Goal: Information Seeking & Learning: Learn about a topic

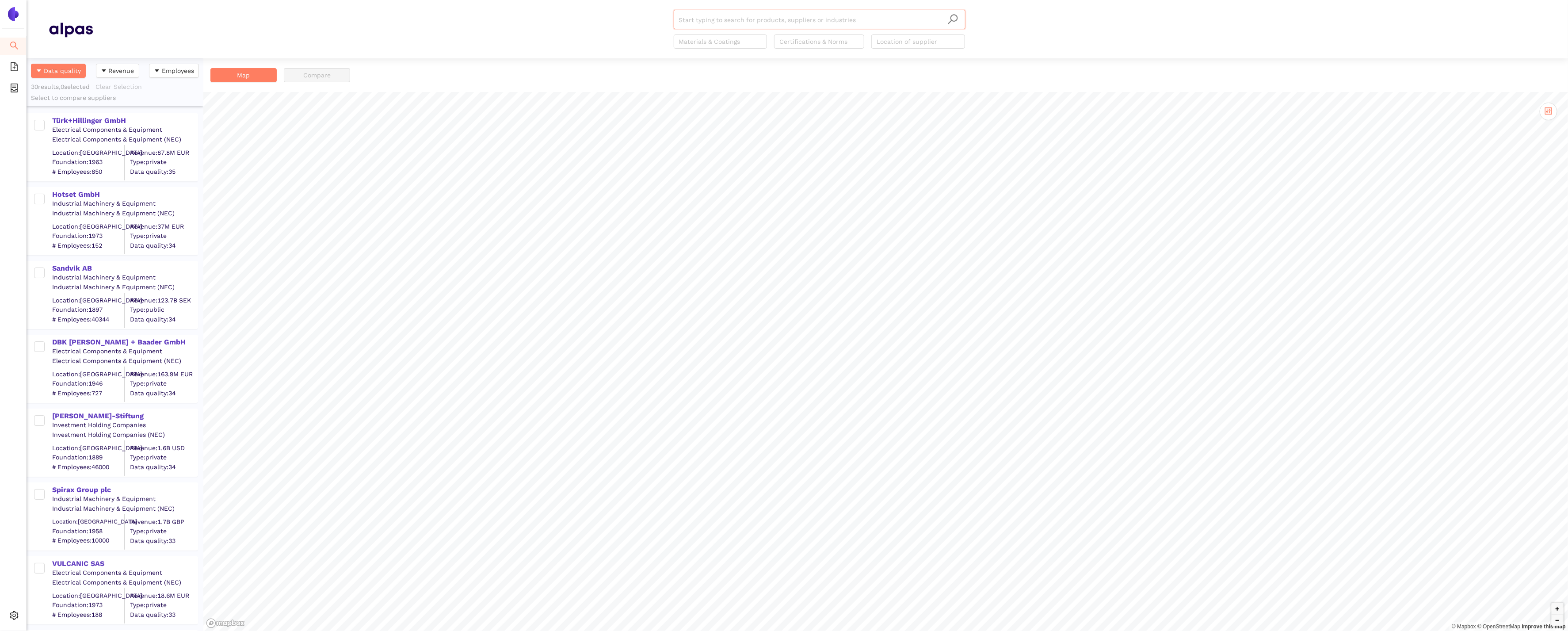
scroll to position [573, 177]
click at [13, 618] on icon "setting" at bounding box center [14, 615] width 9 height 9
click at [41, 557] on li "Internal Area" at bounding box center [63, 552] width 73 height 18
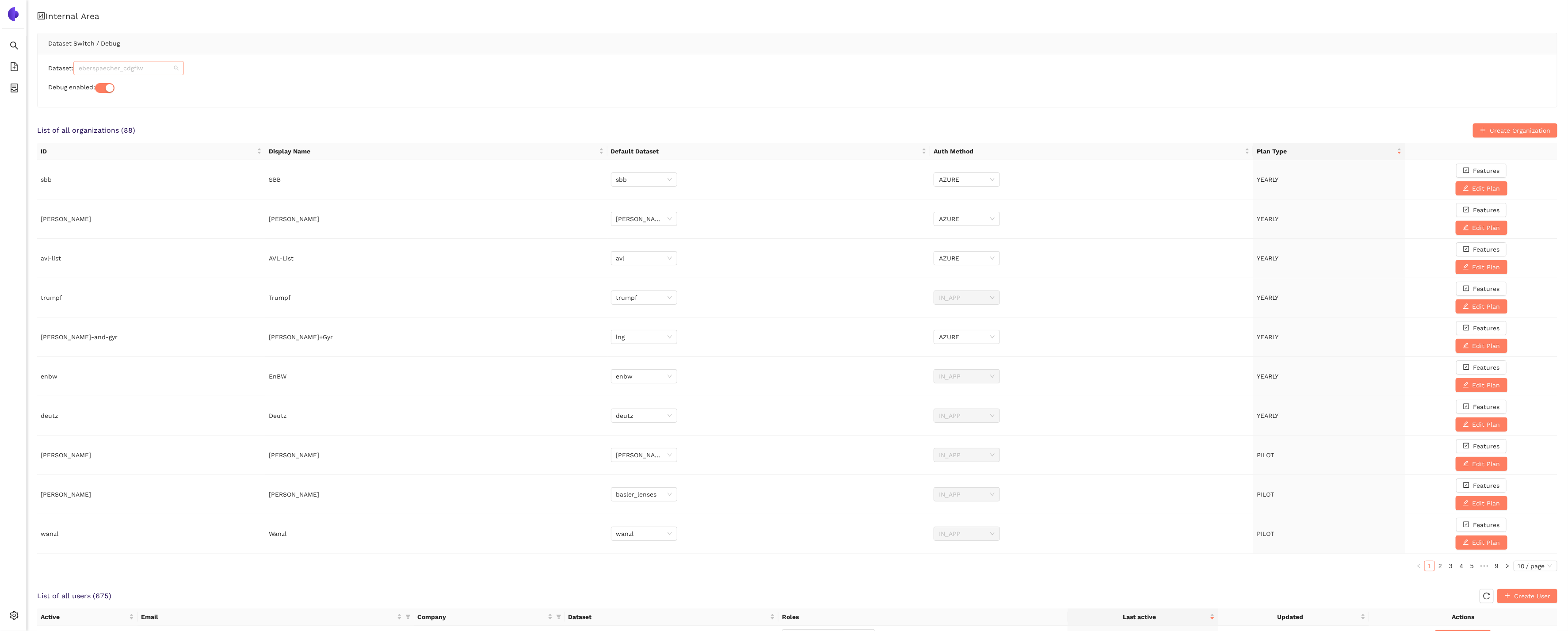
click at [147, 65] on span "eberspaecher_cdgfiw" at bounding box center [128, 68] width 100 height 13
type input "oi"
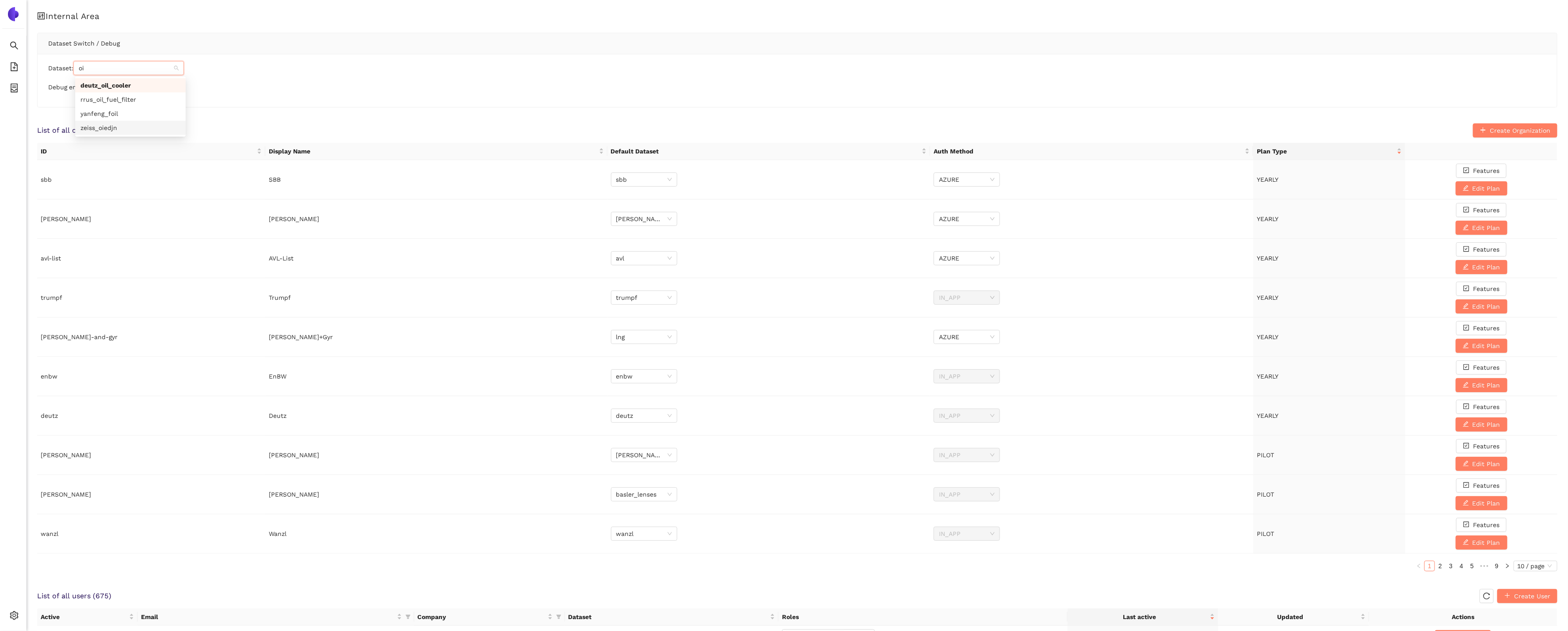
click at [152, 126] on div "zeiss_oiedjn" at bounding box center [130, 128] width 100 height 10
click at [14, 47] on icon "search" at bounding box center [14, 45] width 9 height 9
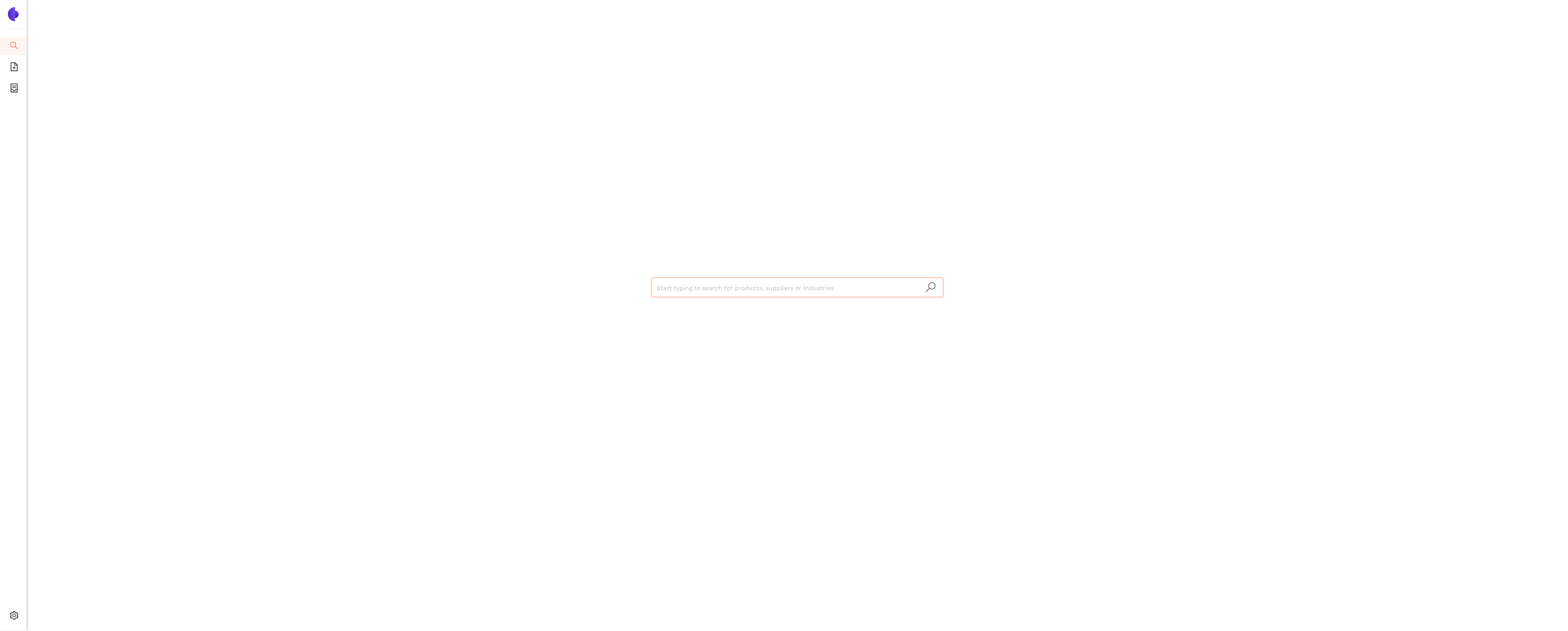
click at [685, 286] on input "search" at bounding box center [798, 288] width 281 height 20
click at [711, 323] on div "Show all 24 suppliers in this dataset" at bounding box center [799, 321] width 276 height 10
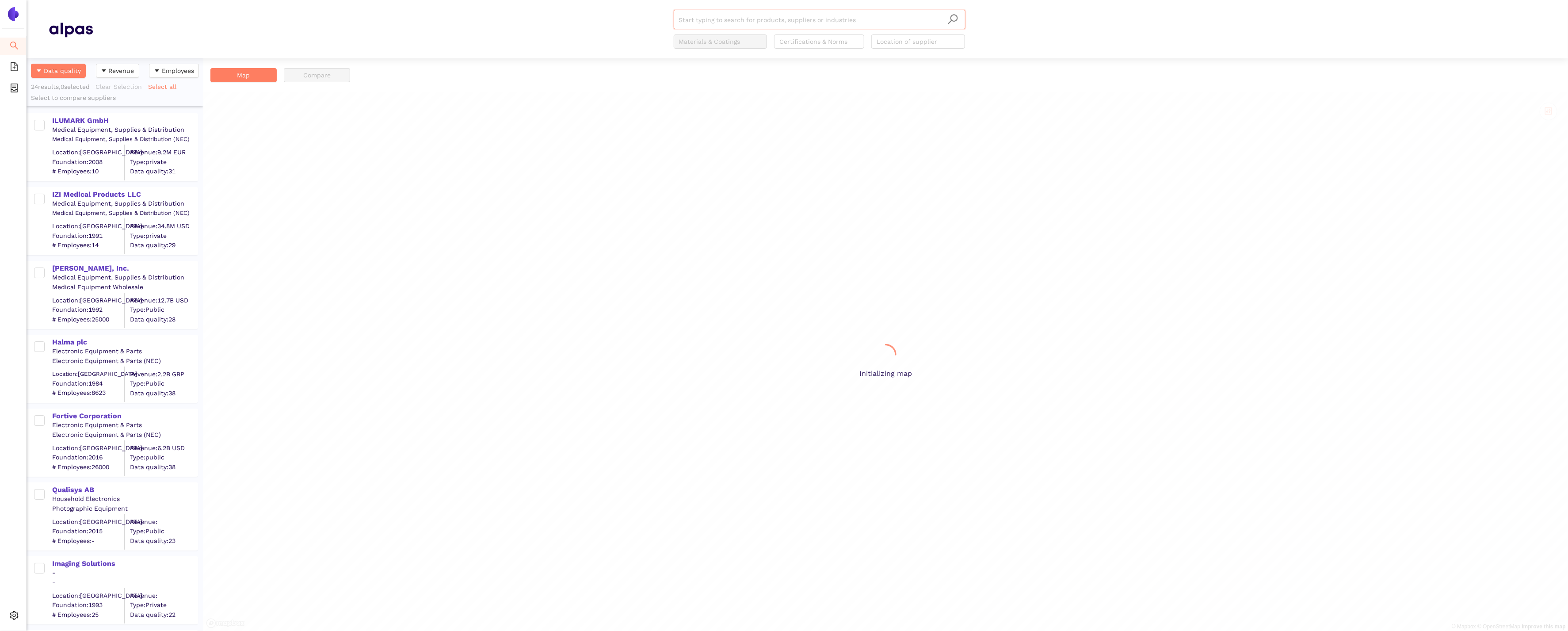
scroll to position [573, 177]
click at [74, 114] on div "ILUMARK GmbH" at bounding box center [124, 119] width 145 height 11
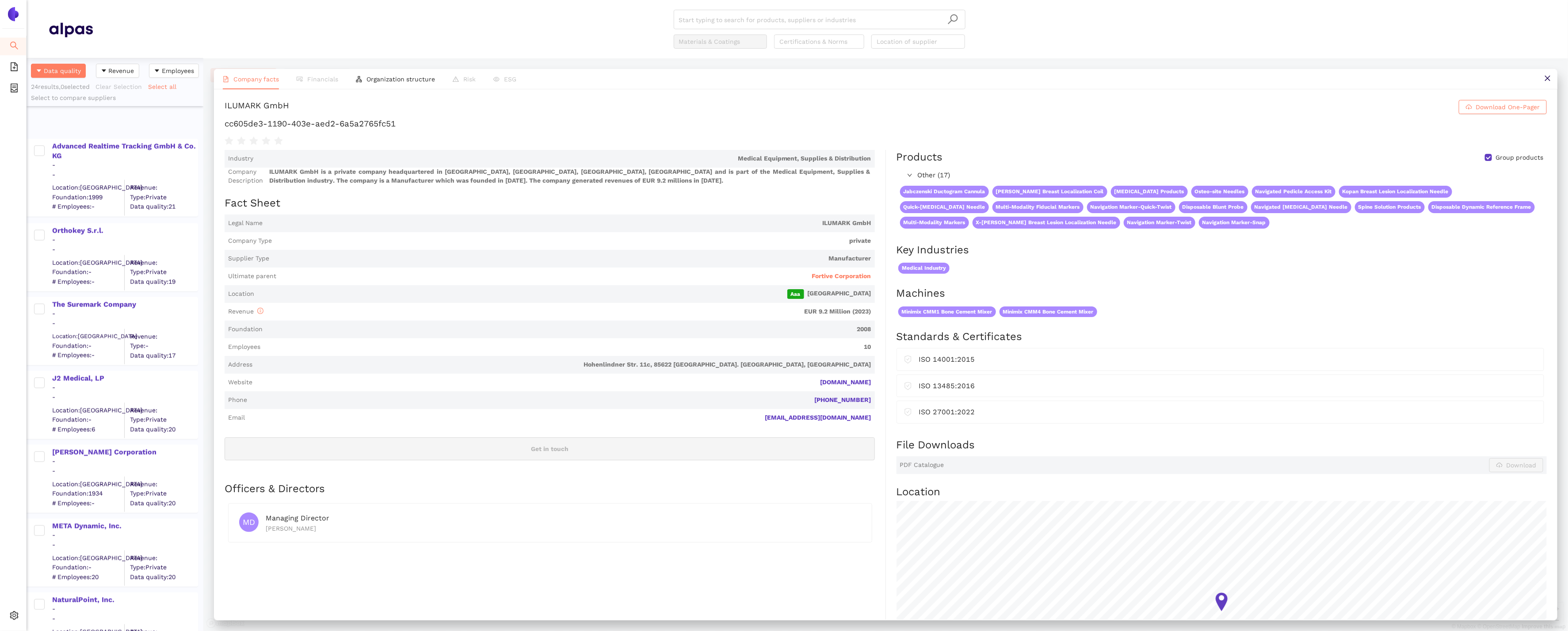
scroll to position [1259, 0]
